Goal: Share content

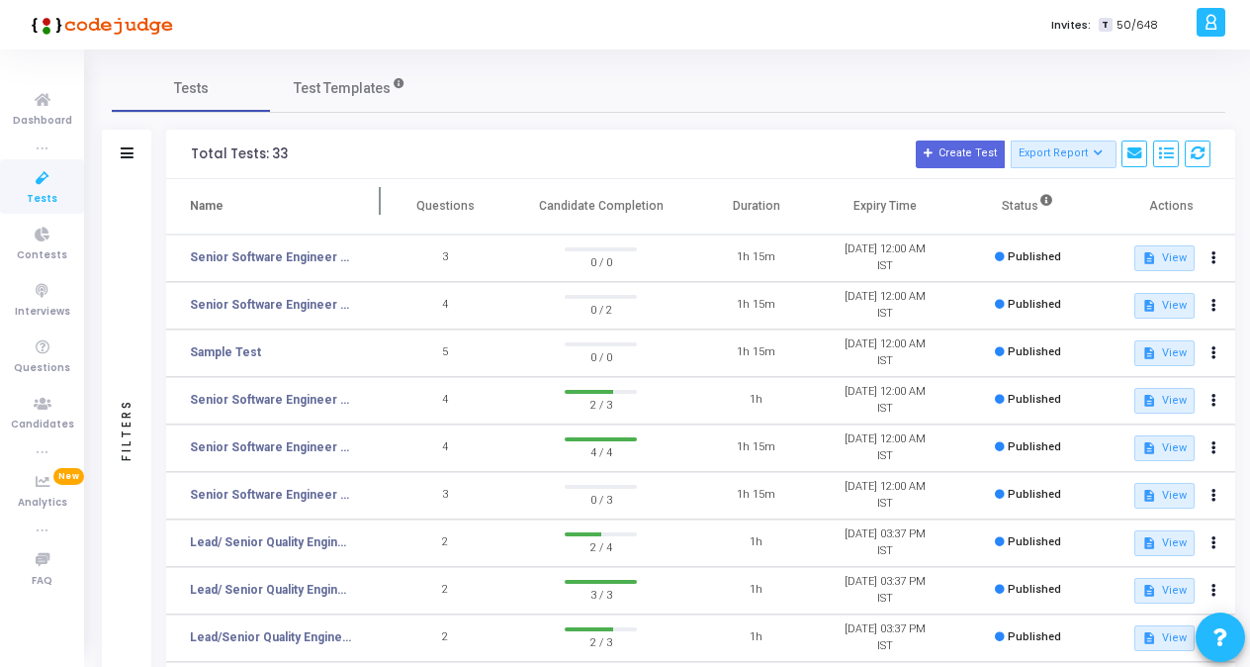
click at [380, 200] on span at bounding box center [381, 206] width 20 height 54
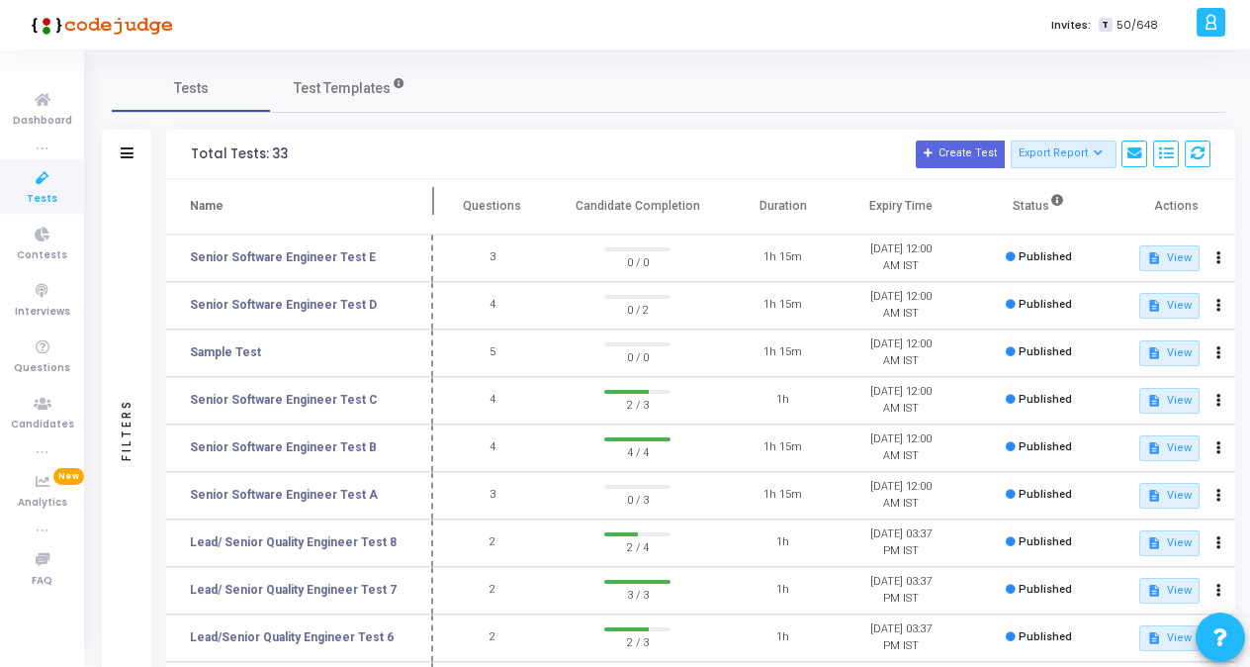
drag, startPoint x: 380, startPoint y: 200, endPoint x: 432, endPoint y: 200, distance: 52.4
click at [432, 200] on span at bounding box center [433, 206] width 20 height 54
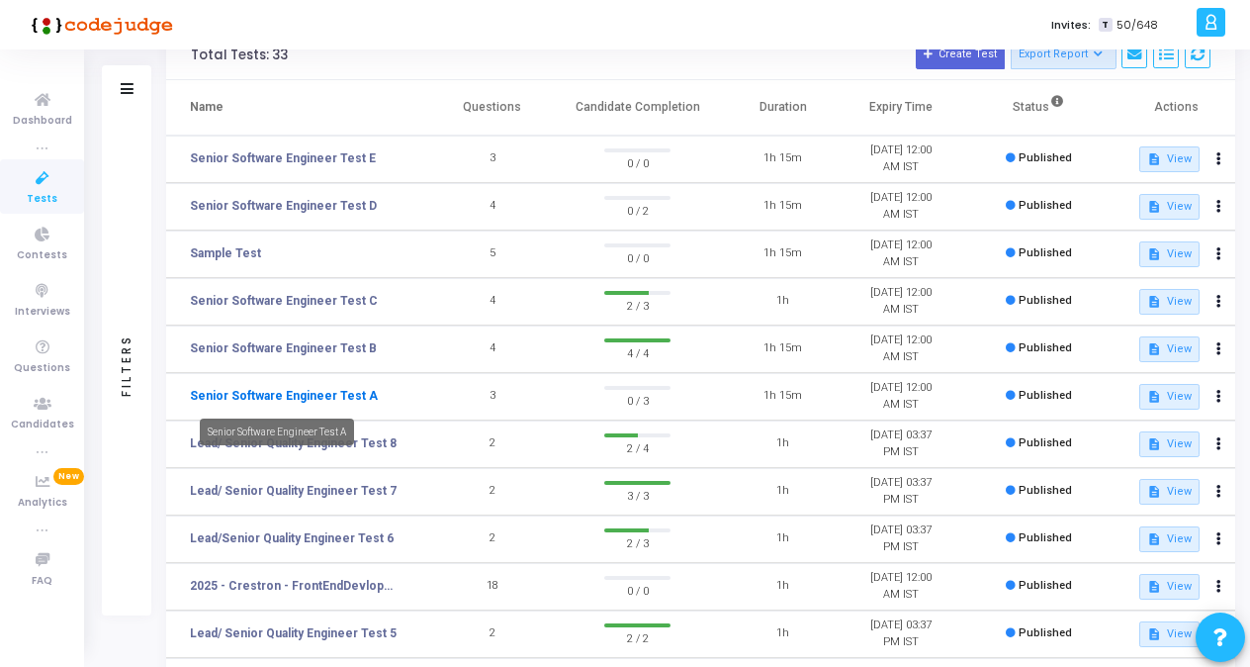
click at [334, 399] on link "Senior Software Engineer Test A" at bounding box center [284, 396] width 188 height 18
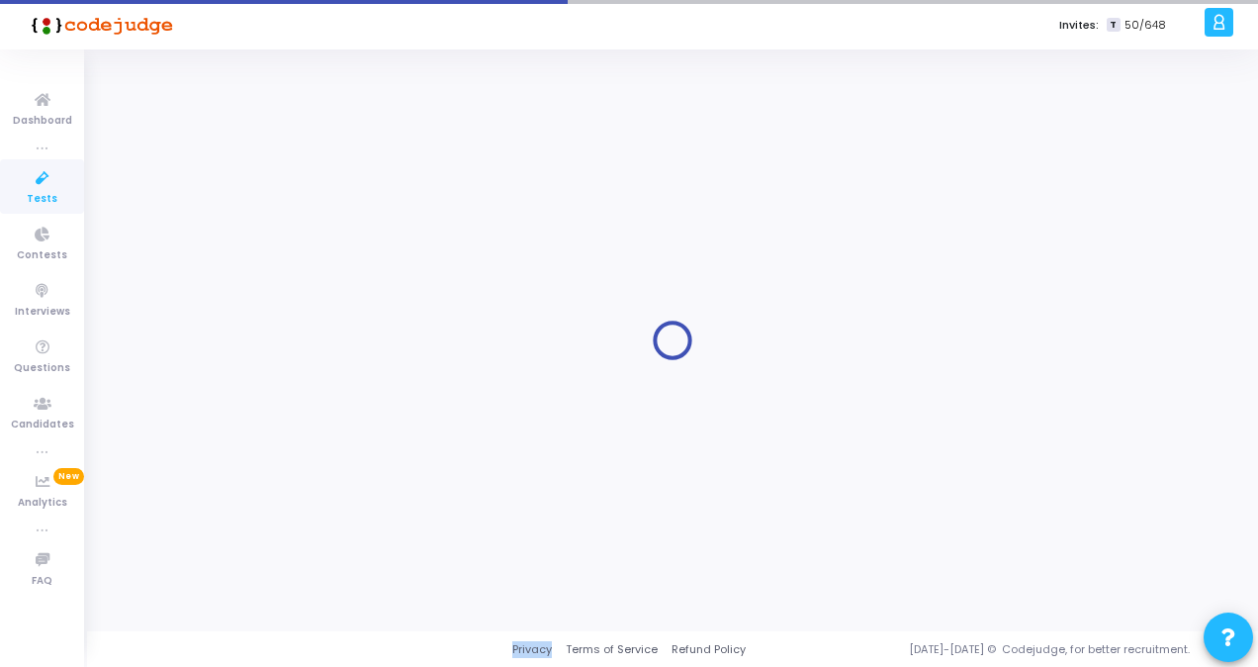
click at [334, 399] on div at bounding box center [673, 340] width 1122 height 552
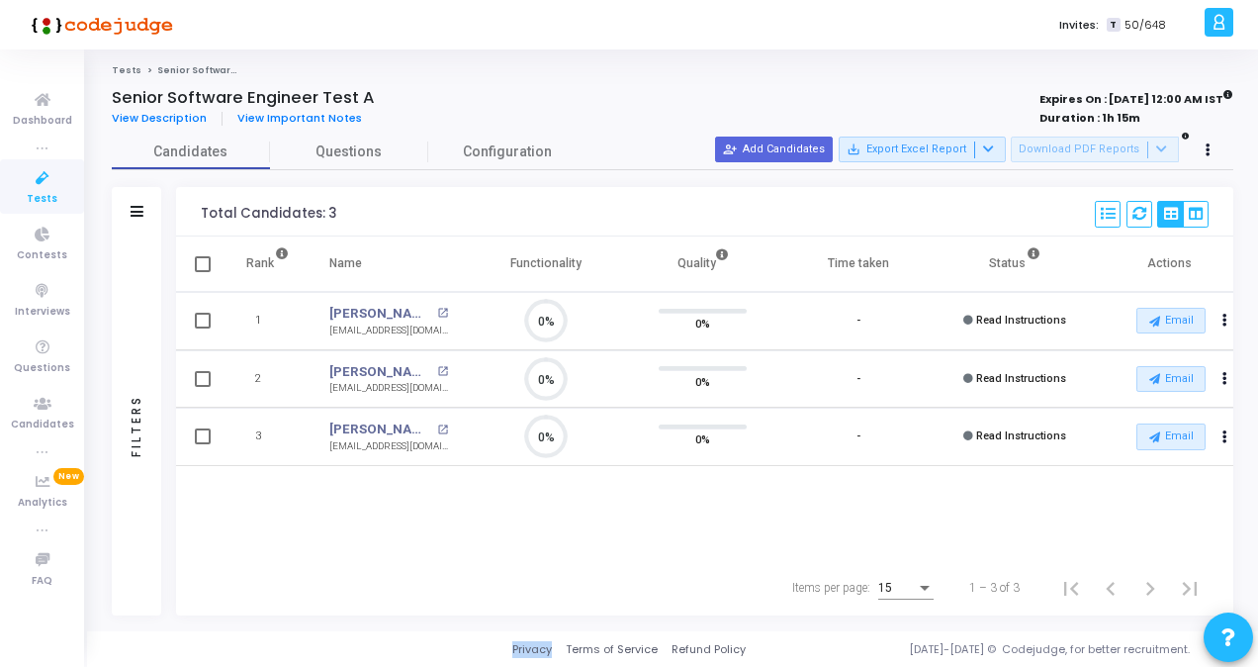
scroll to position [42, 49]
click at [1208, 158] on button at bounding box center [1209, 150] width 28 height 28
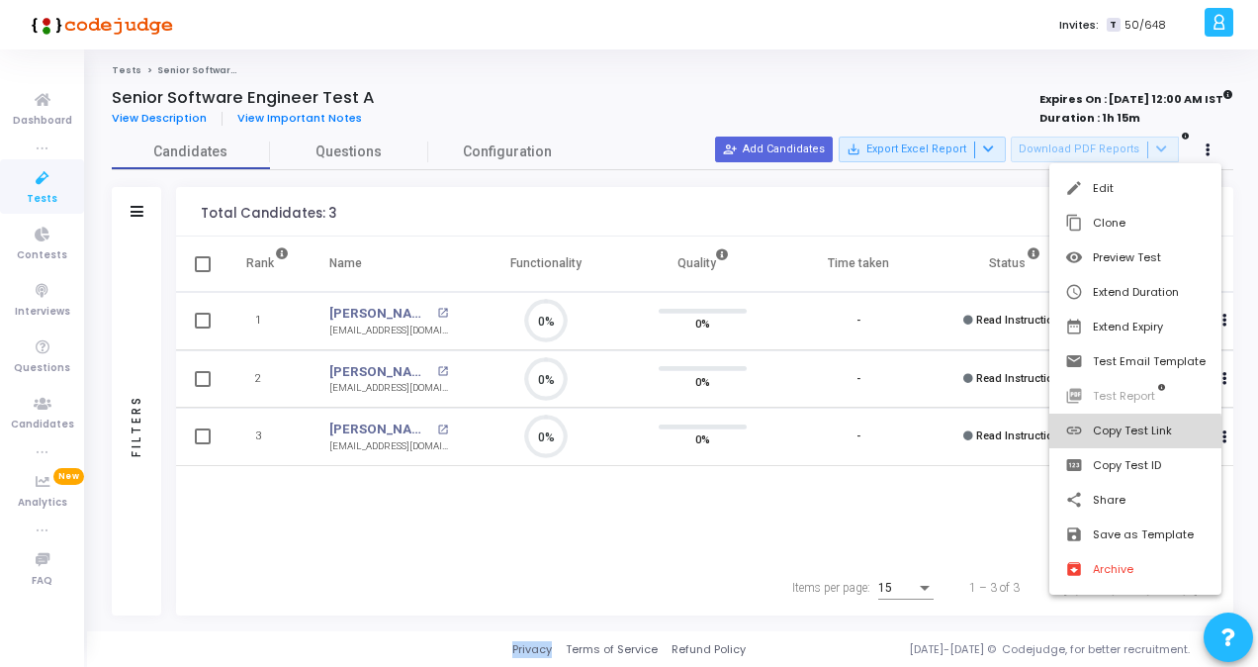
click at [1126, 436] on button "link Copy Test Link" at bounding box center [1135, 430] width 172 height 35
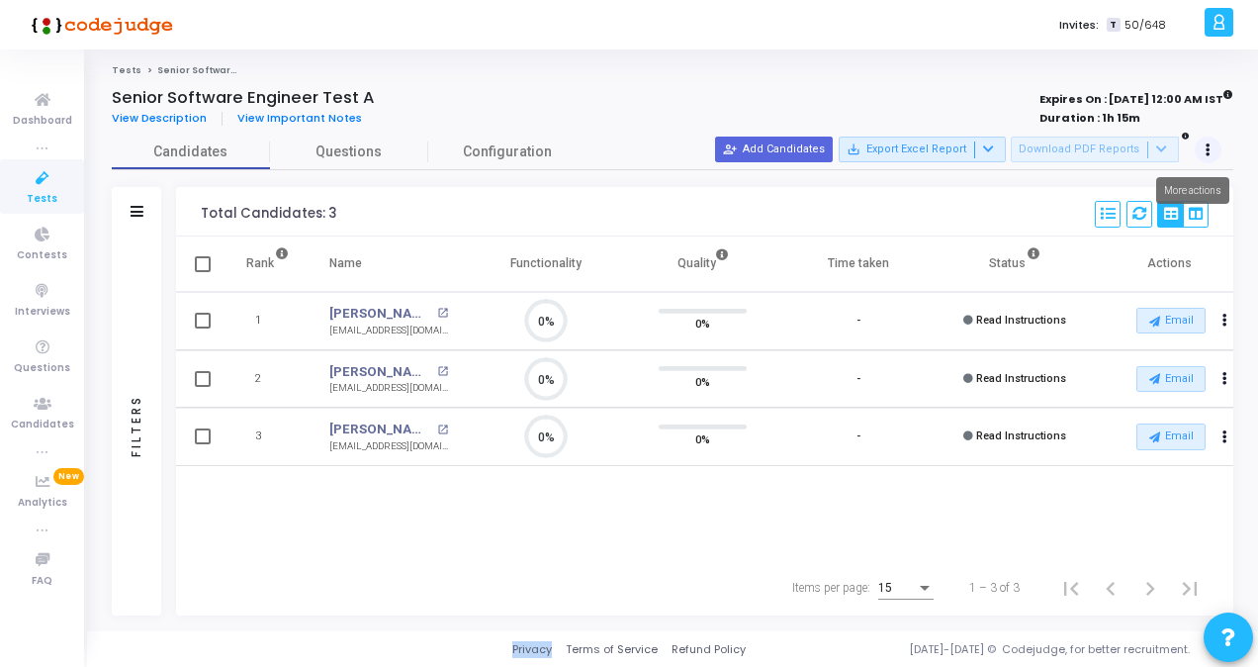
click at [1208, 147] on icon at bounding box center [1208, 150] width 5 height 10
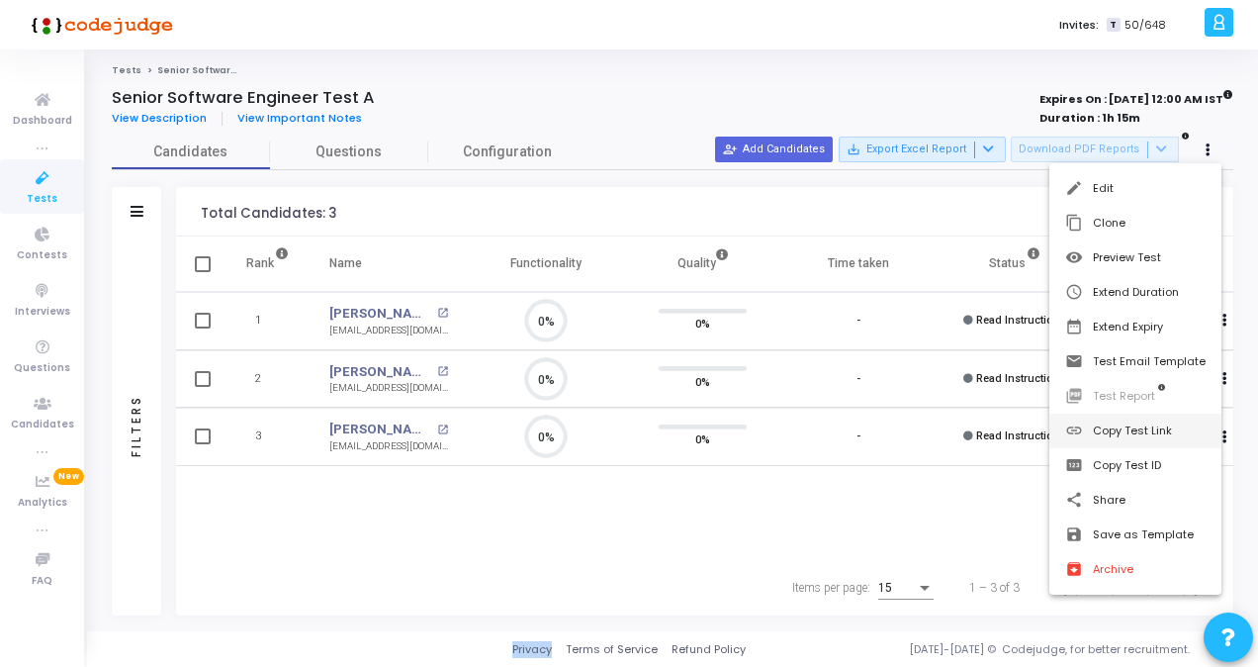
click at [1142, 429] on button "link Copy Test Link" at bounding box center [1135, 430] width 172 height 35
